Goal: Transaction & Acquisition: Purchase product/service

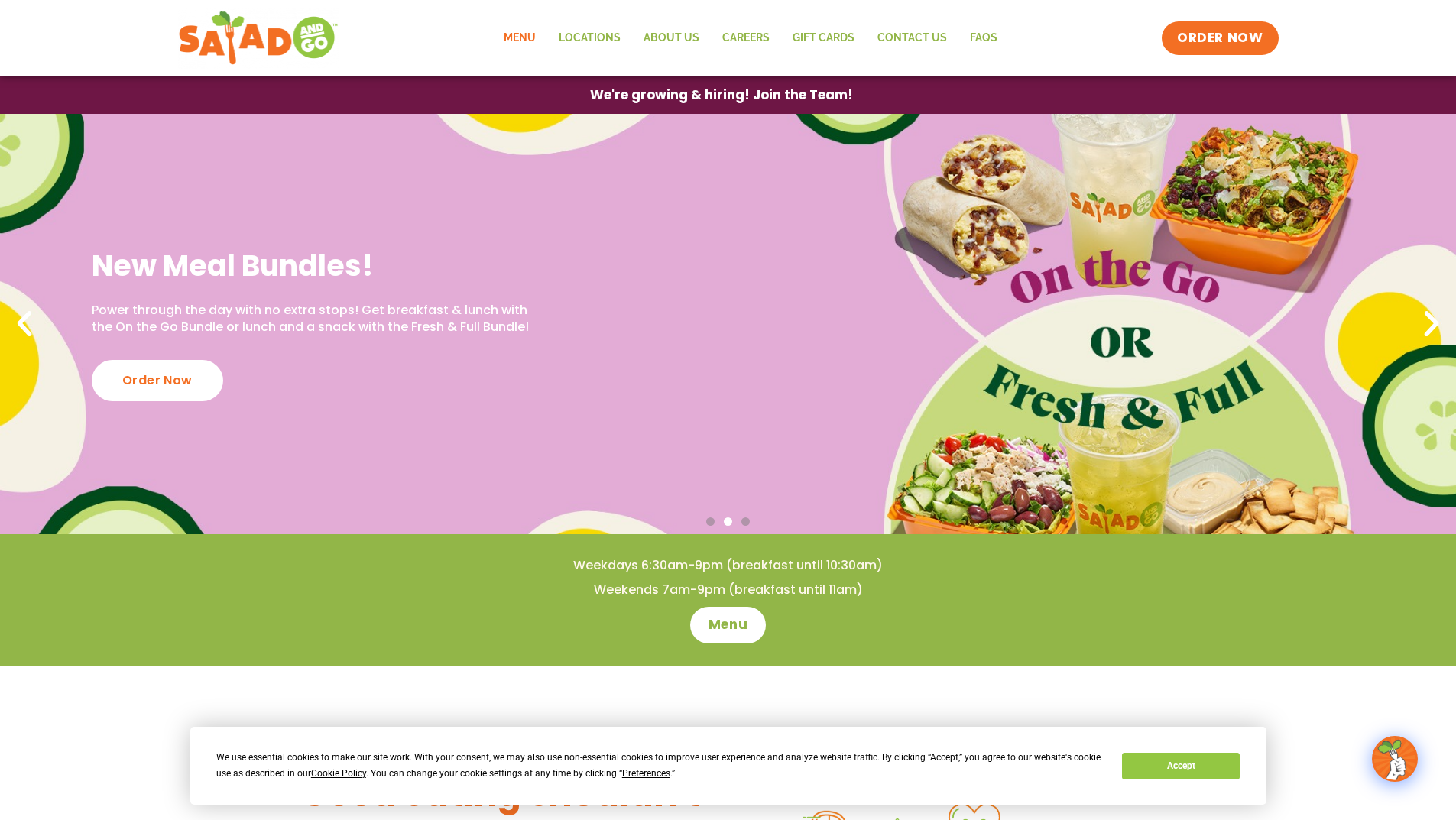
click at [528, 39] on link "Menu" at bounding box center [519, 38] width 55 height 35
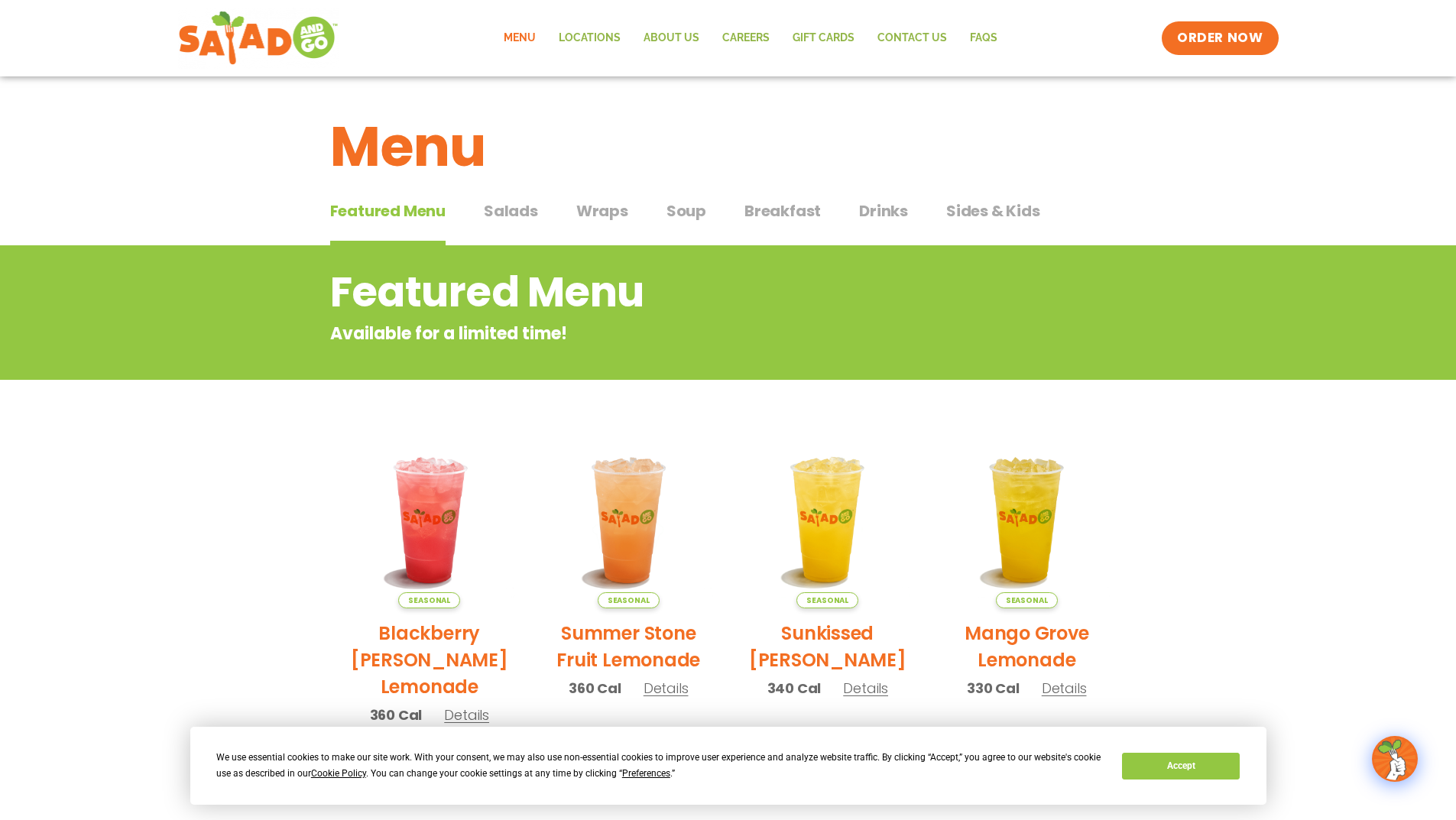
click at [509, 211] on span "Salads" at bounding box center [511, 210] width 54 height 23
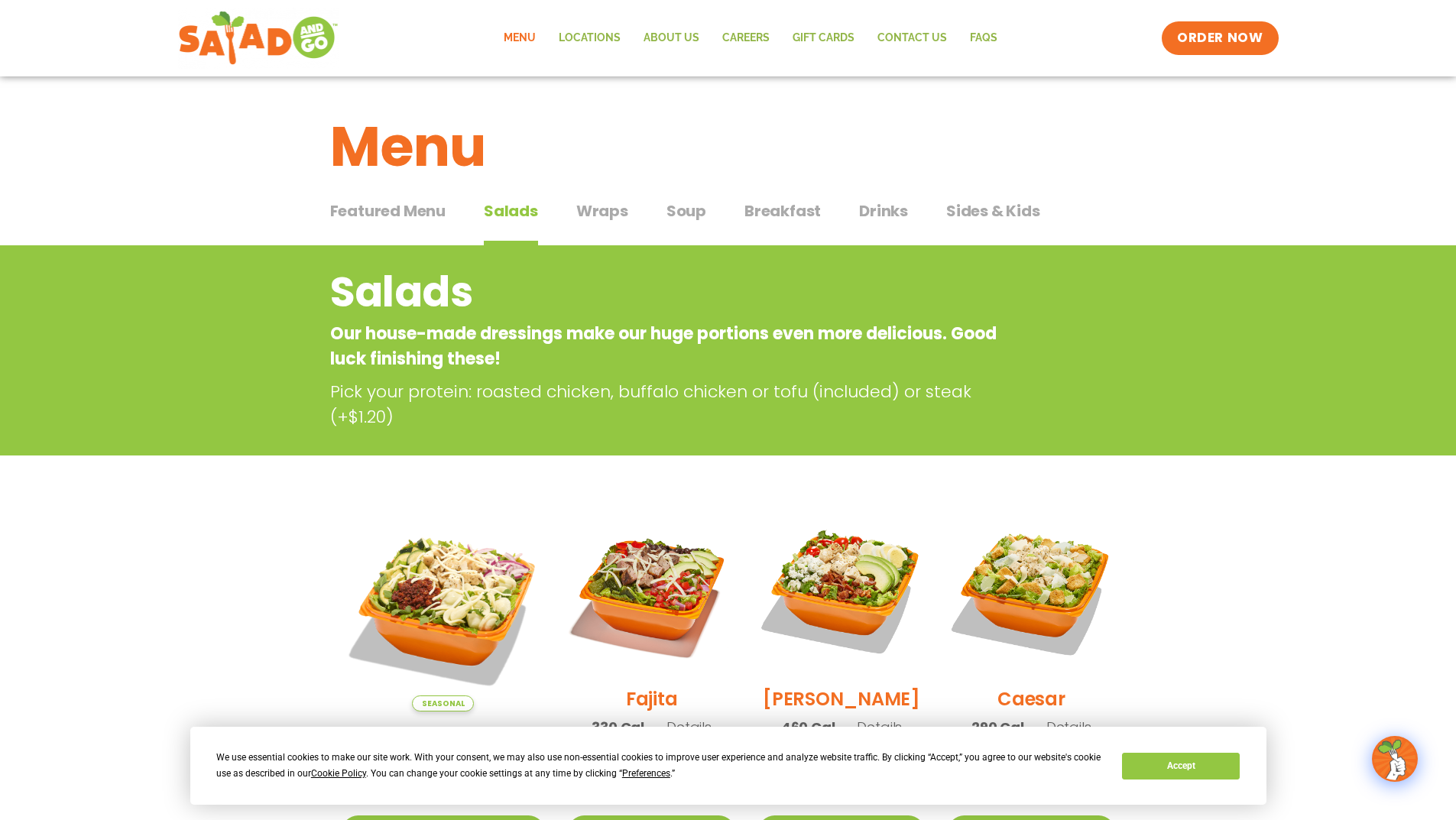
click at [597, 216] on span "Wraps" at bounding box center [602, 210] width 52 height 23
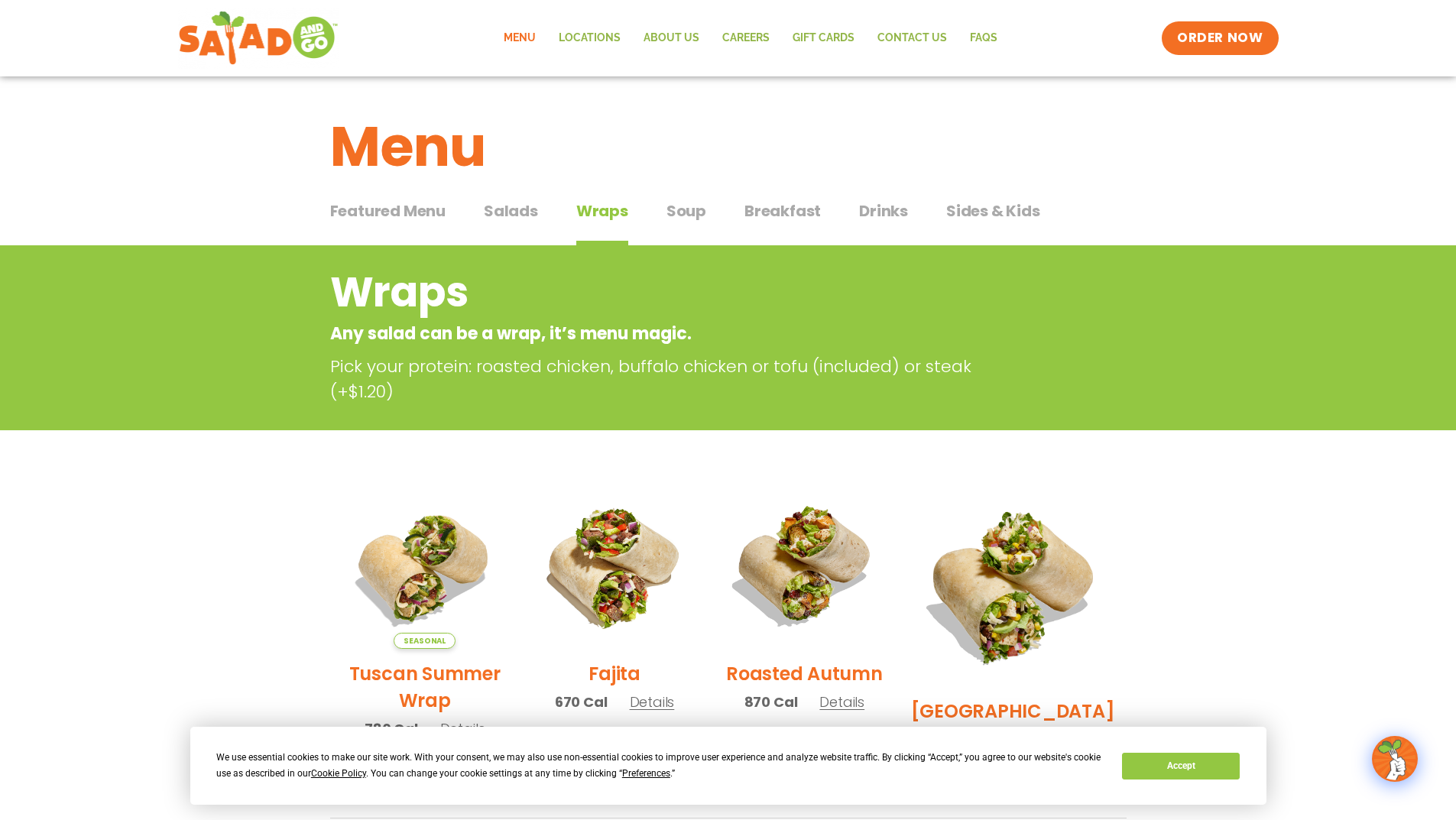
click at [679, 214] on span "Soup" at bounding box center [686, 210] width 39 height 23
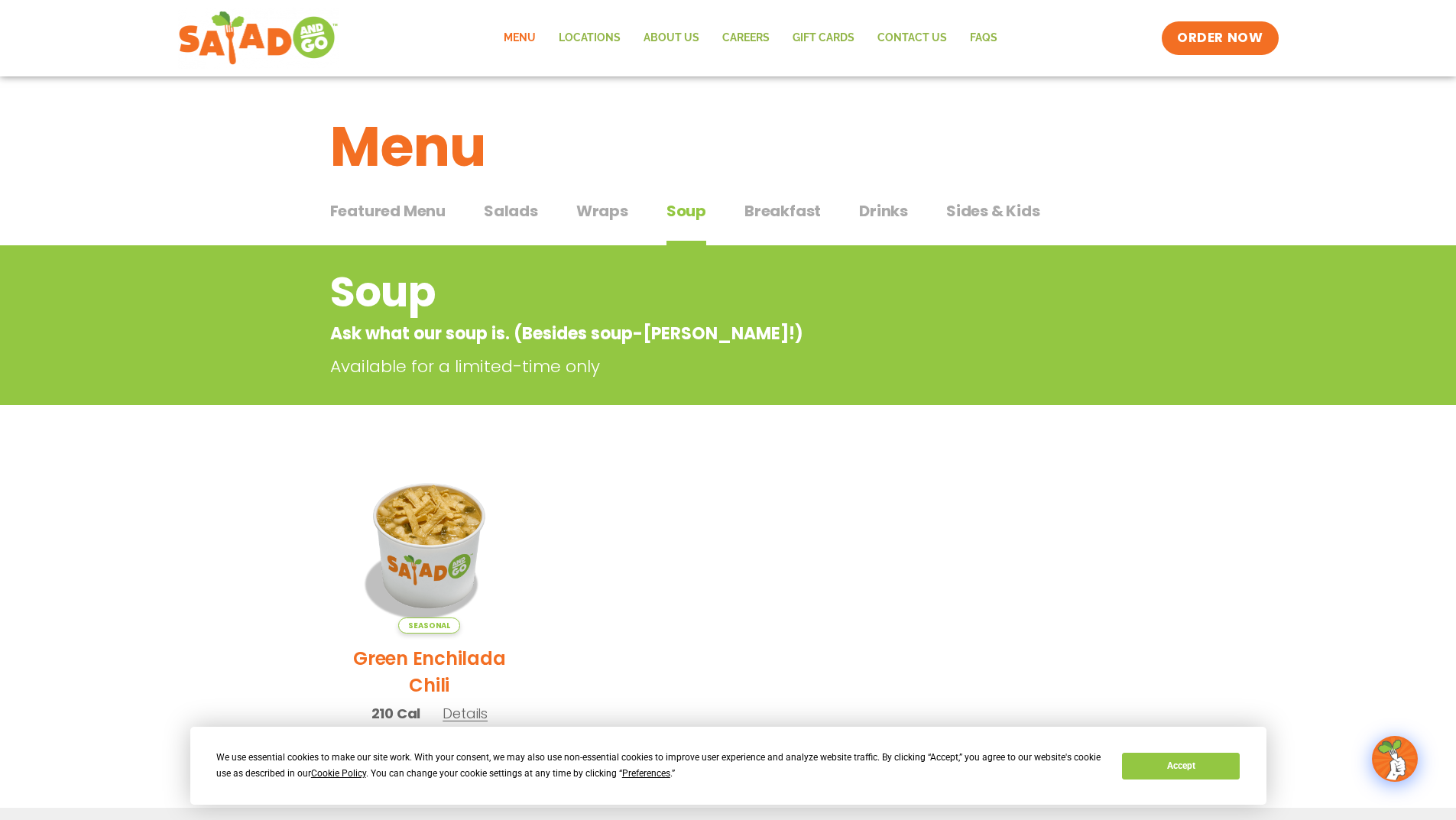
click at [519, 210] on span "Salads" at bounding box center [511, 210] width 54 height 23
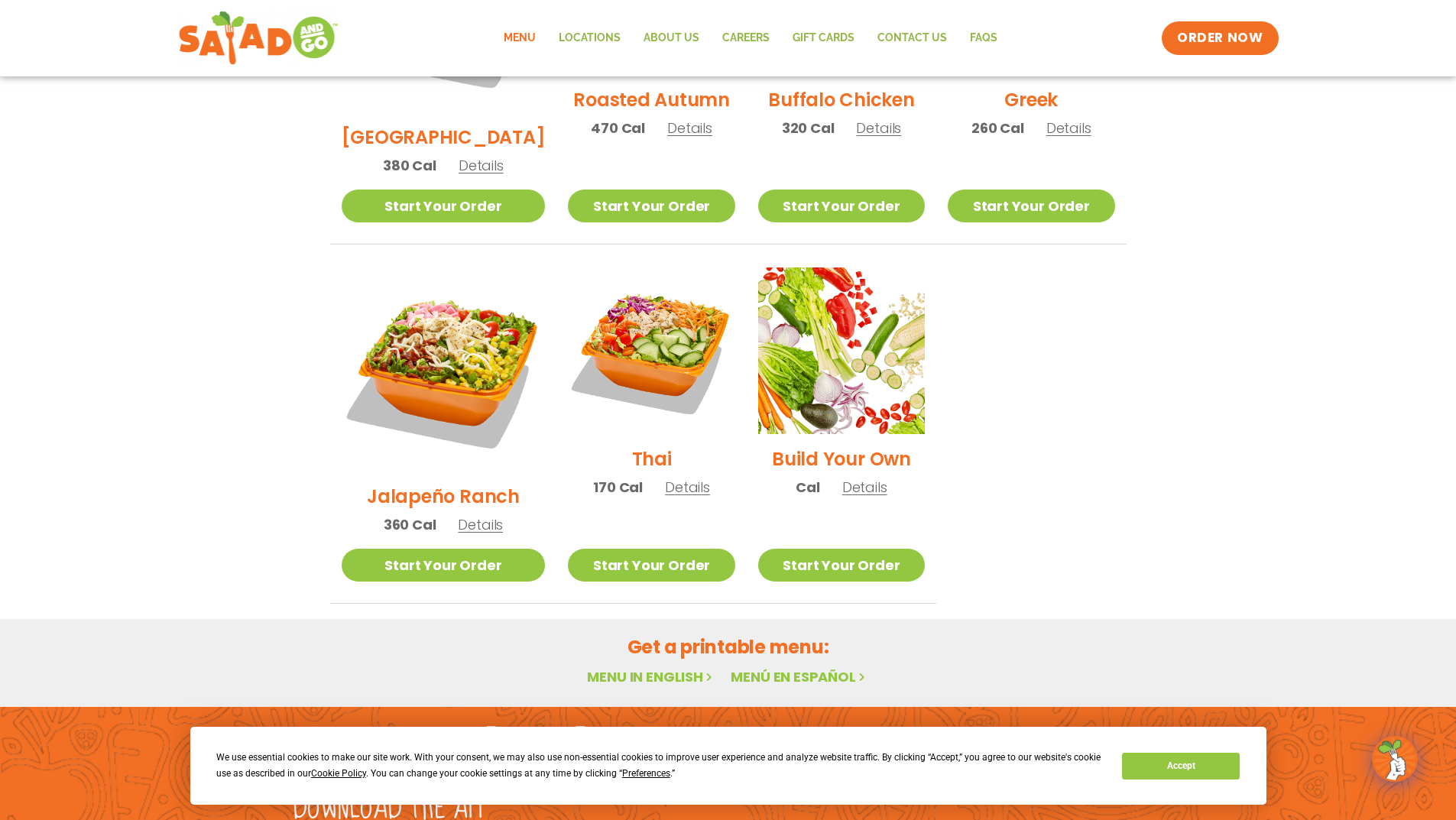
scroll to position [1023, 0]
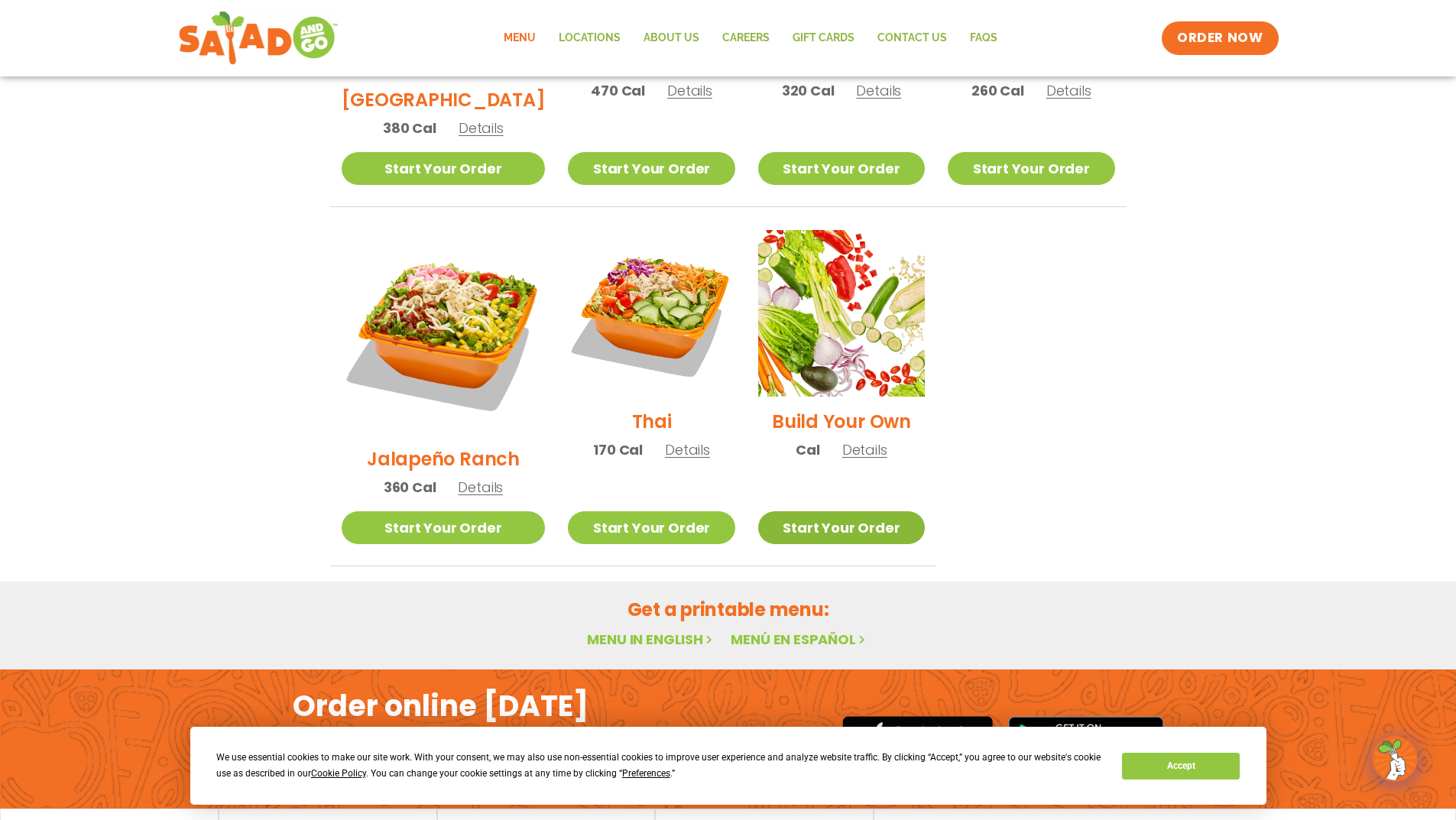
click at [859, 511] on link "Start Your Order" at bounding box center [841, 527] width 167 height 33
